Goal: Find contact information: Find contact information

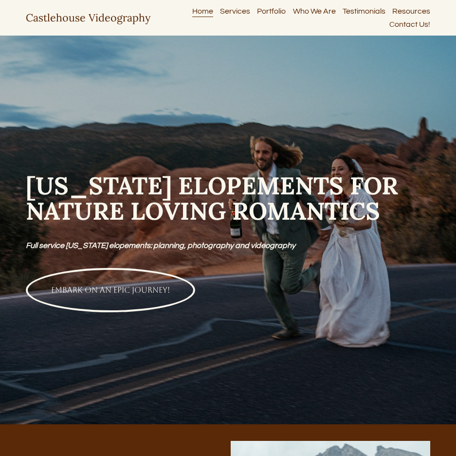
click at [413, 24] on link "Contact Us!" at bounding box center [410, 24] width 41 height 13
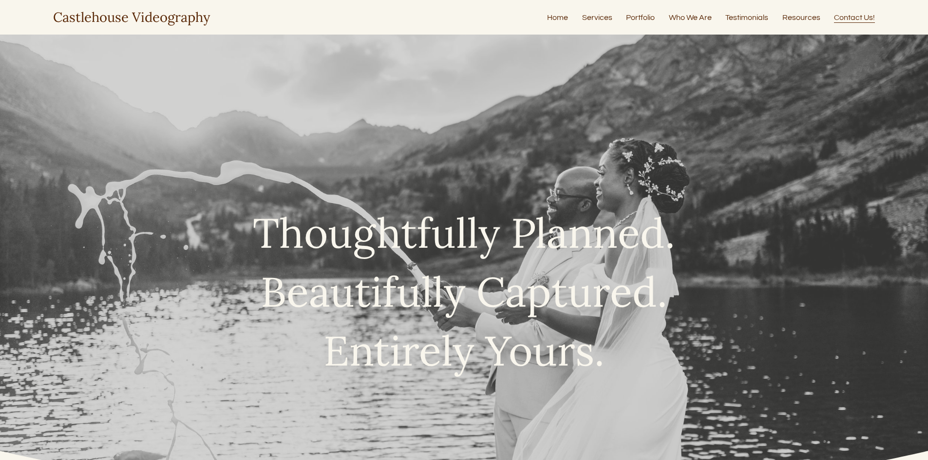
click at [456, 25] on div "Castlehouse Videography Home Services Portfolio Who We Are Testimonials Resourc…" at bounding box center [464, 17] width 822 height 16
click at [456, 19] on link "Home" at bounding box center [557, 17] width 21 height 13
